Goal: Information Seeking & Learning: Learn about a topic

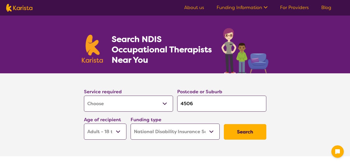
select select "[MEDICAL_DATA]"
select select "AD"
select select "NDIS"
select select "[MEDICAL_DATA]"
select select "AD"
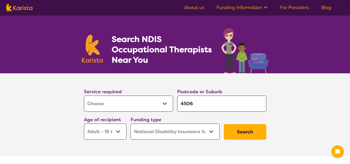
select select "NDIS"
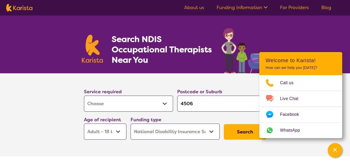
click at [242, 133] on button "Search" at bounding box center [245, 132] width 42 height 16
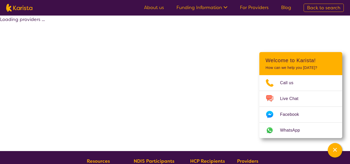
select select "by_score"
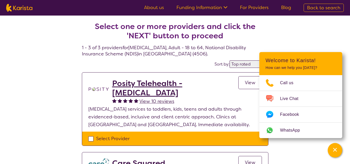
click at [310, 153] on div "Select one or more providers and click the 'NEXT' button to proceed 1 - 3 of 3 …" at bounding box center [175, 162] width 350 height 293
click at [338, 151] on div "Channel Menu" at bounding box center [335, 149] width 10 height 11
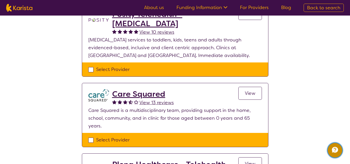
scroll to position [79, 0]
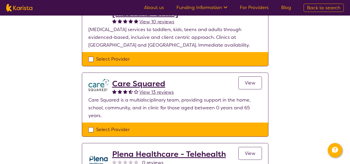
click at [252, 83] on span "View" at bounding box center [250, 83] width 11 height 6
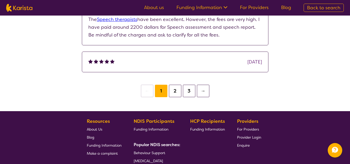
scroll to position [601, 0]
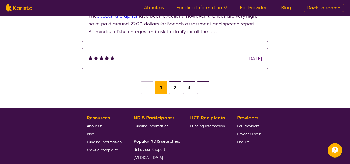
scroll to position [79, 0]
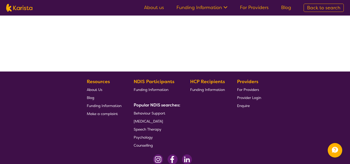
select select "by_score"
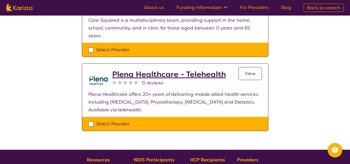
scroll to position [201, 0]
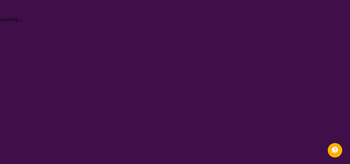
select select "[MEDICAL_DATA]"
select select "AD"
select select "NDIS"
select select "[MEDICAL_DATA]"
select select "AD"
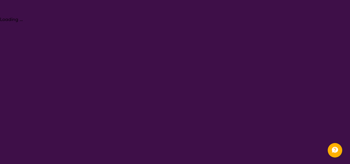
select select "NDIS"
